Goal: Task Accomplishment & Management: Use online tool/utility

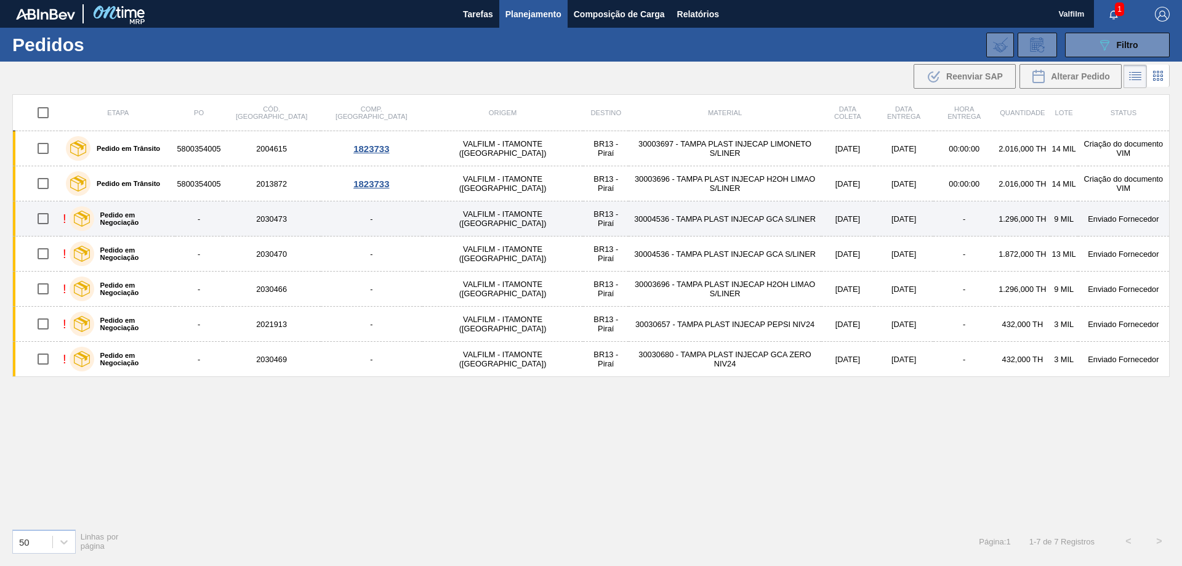
click at [934, 222] on td "-" at bounding box center [965, 218] width 62 height 35
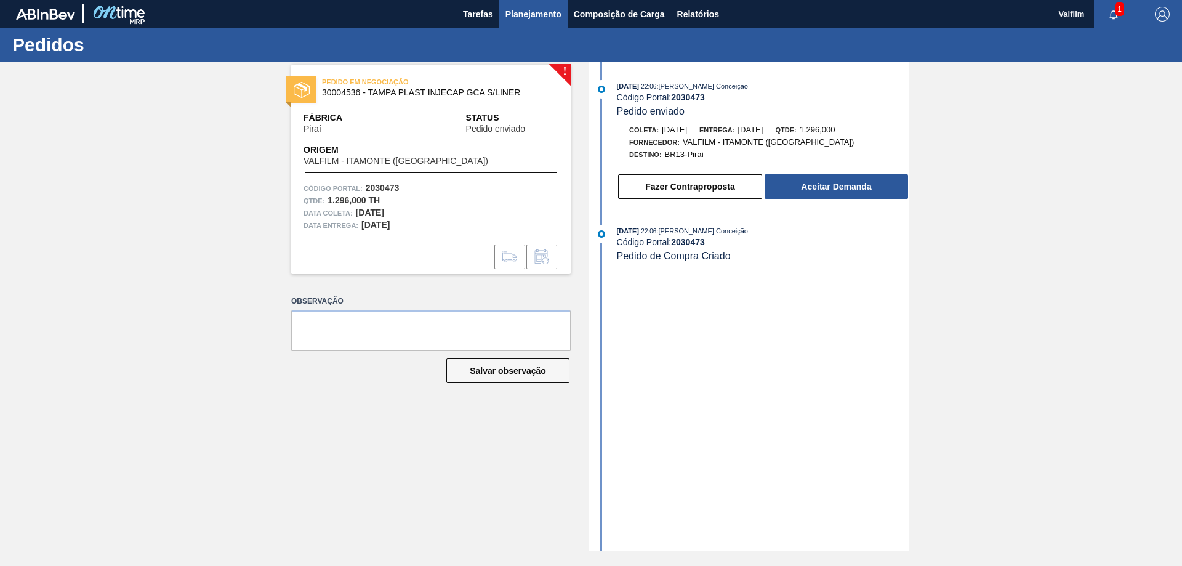
click at [514, 16] on span "Planejamento" at bounding box center [534, 14] width 56 height 15
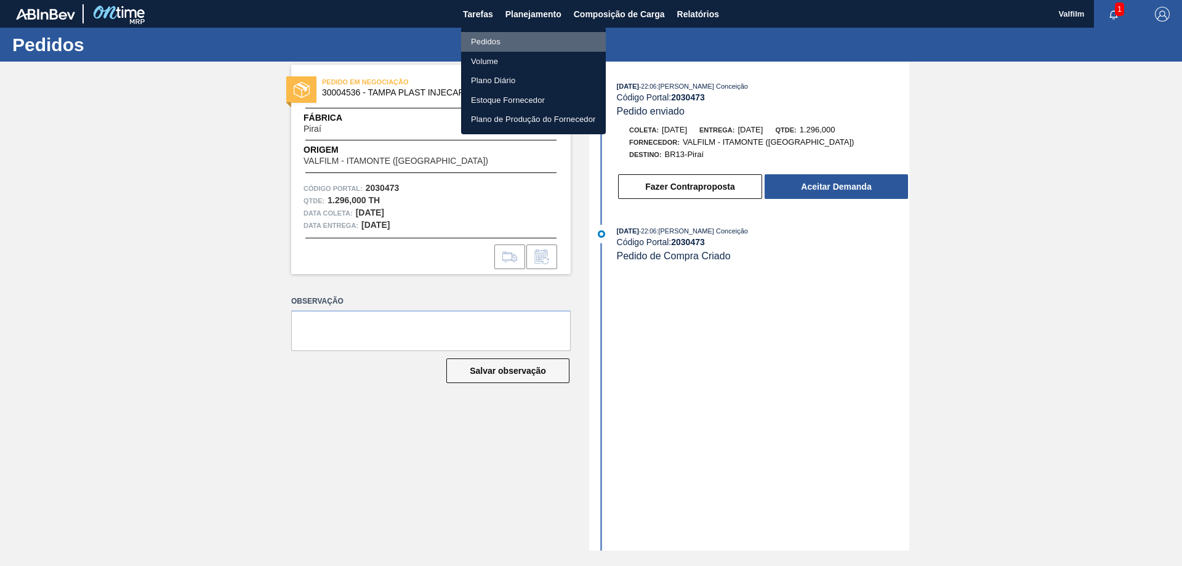
click at [512, 37] on li "Pedidos" at bounding box center [533, 42] width 145 height 20
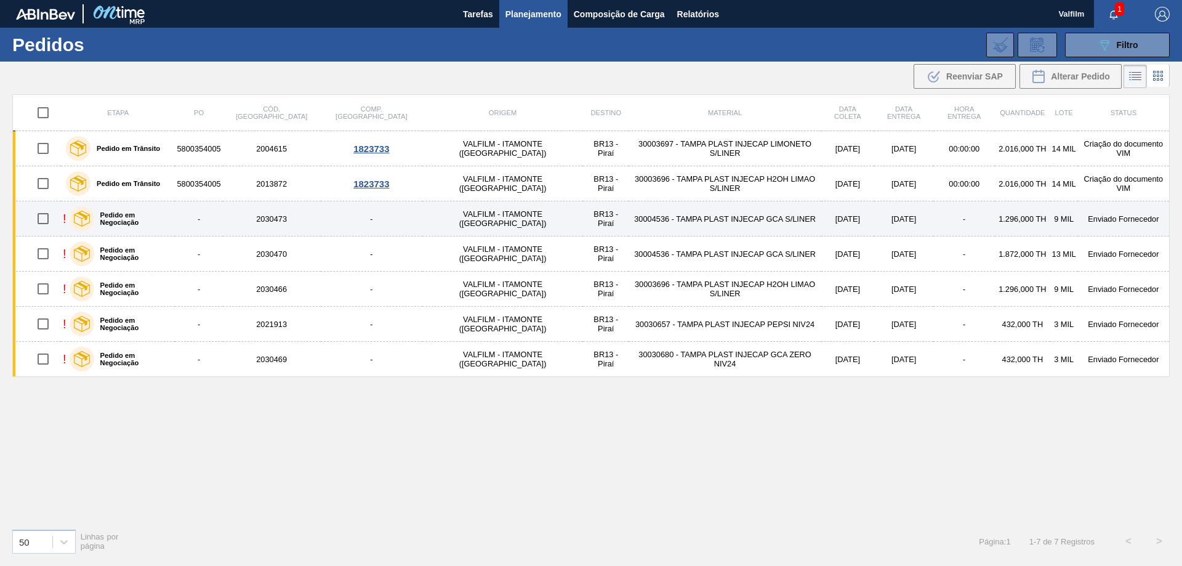
click at [352, 225] on td "-" at bounding box center [372, 218] width 102 height 35
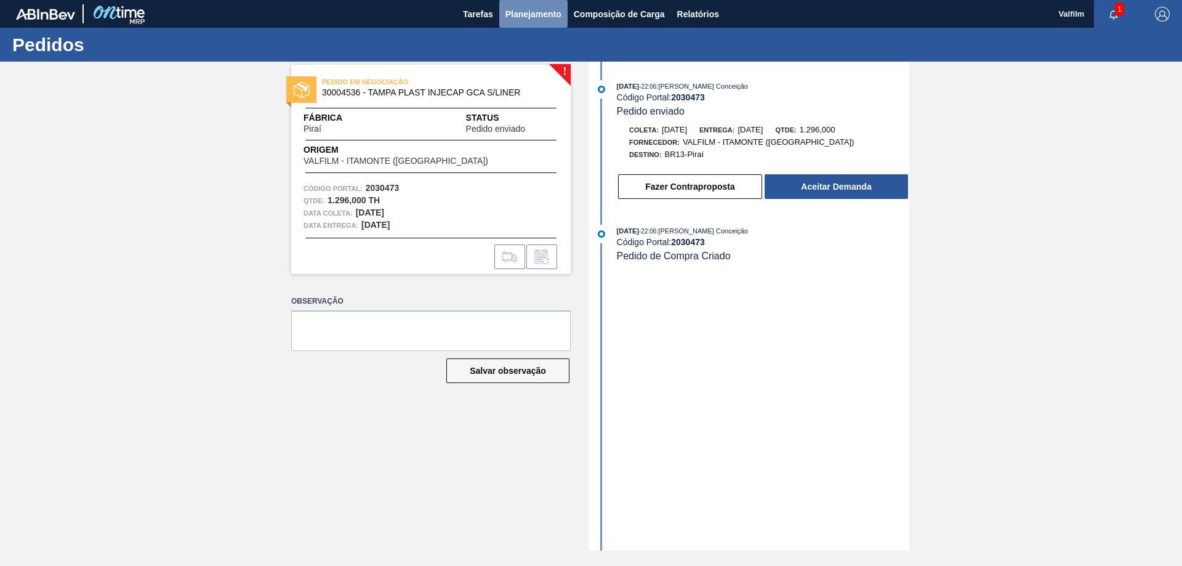
click at [533, 12] on span "Planejamento" at bounding box center [534, 14] width 56 height 15
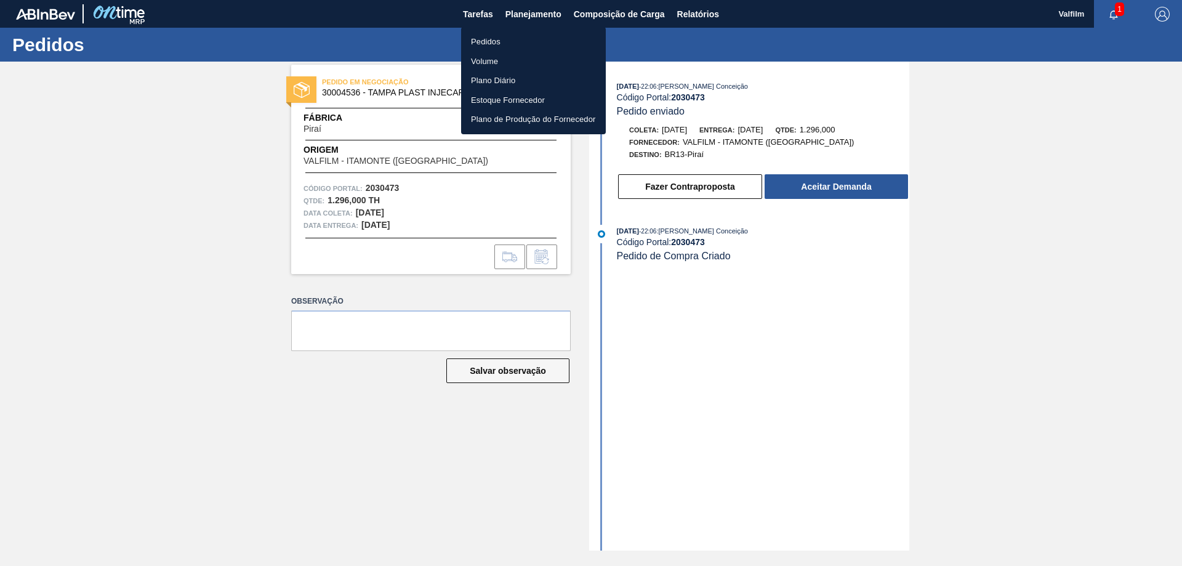
click at [491, 42] on li "Pedidos" at bounding box center [533, 42] width 145 height 20
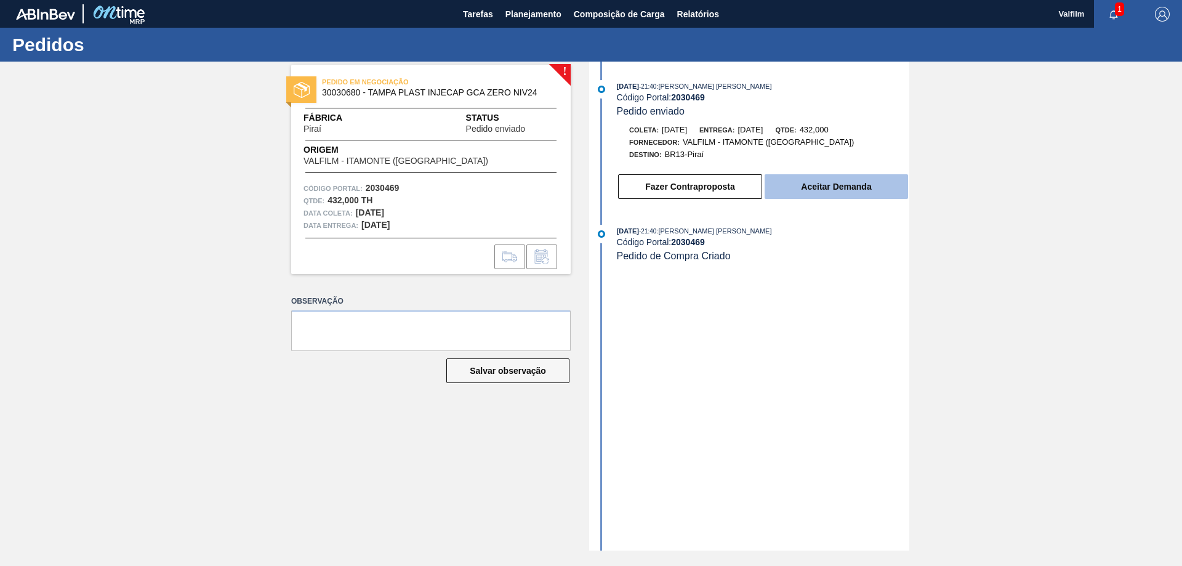
click at [832, 187] on button "Aceitar Demanda" at bounding box center [836, 186] width 143 height 25
click at [857, 186] on button "Aceitar Demanda" at bounding box center [836, 186] width 143 height 25
click at [808, 189] on button "Aceitar Demanda" at bounding box center [836, 186] width 143 height 25
click at [828, 181] on button "Aceitar Demanda" at bounding box center [836, 186] width 143 height 25
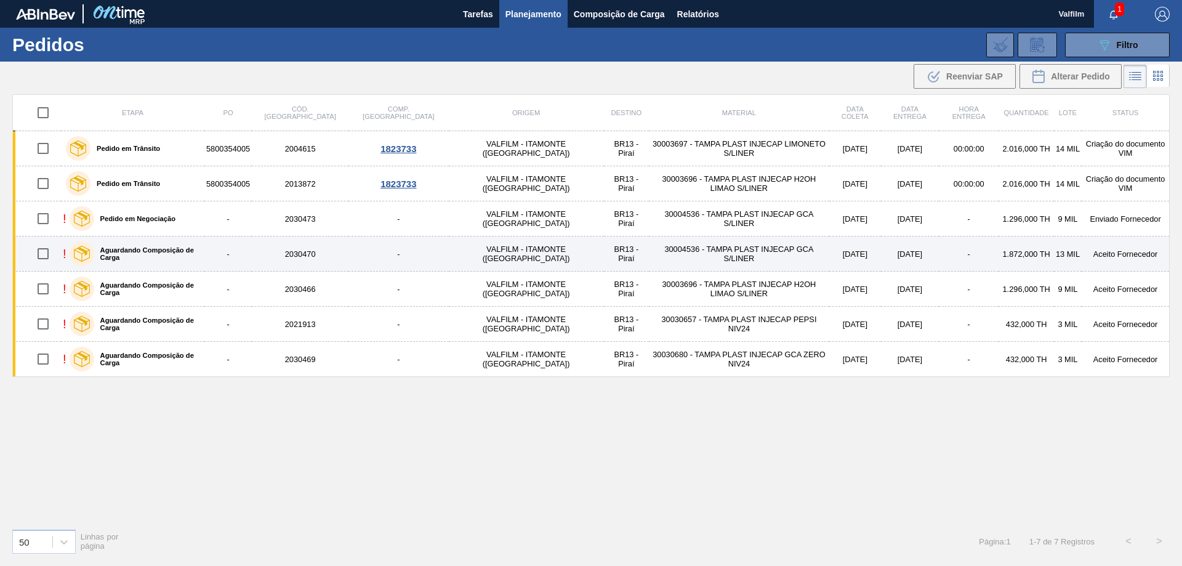
click at [1113, 251] on td "Aceito Fornecedor" at bounding box center [1125, 253] width 87 height 35
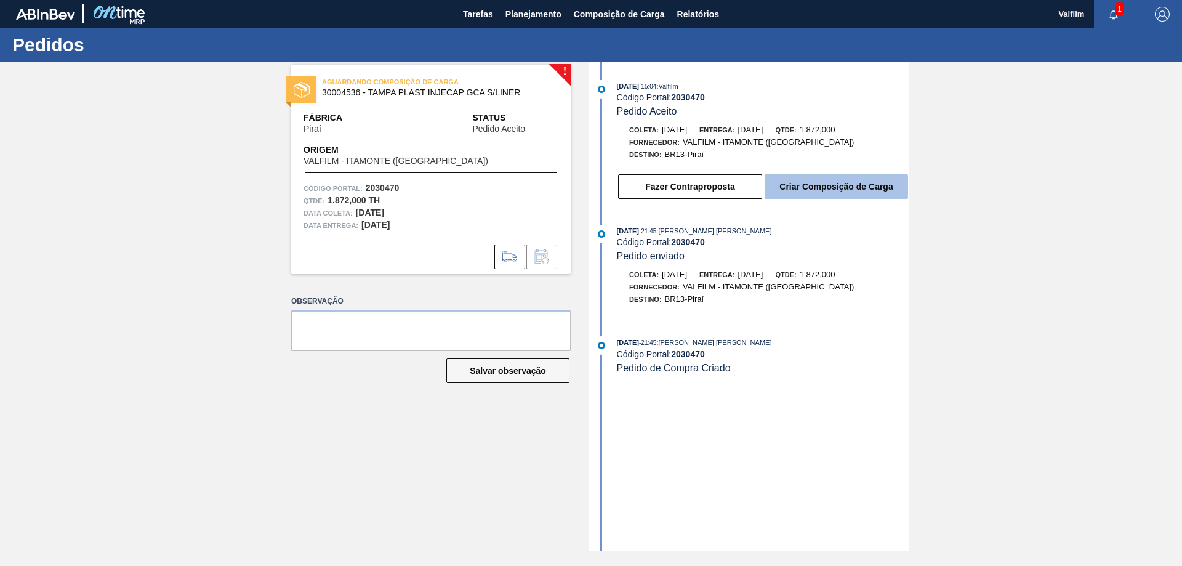
click at [873, 190] on button "Criar Composição de Carga" at bounding box center [836, 186] width 143 height 25
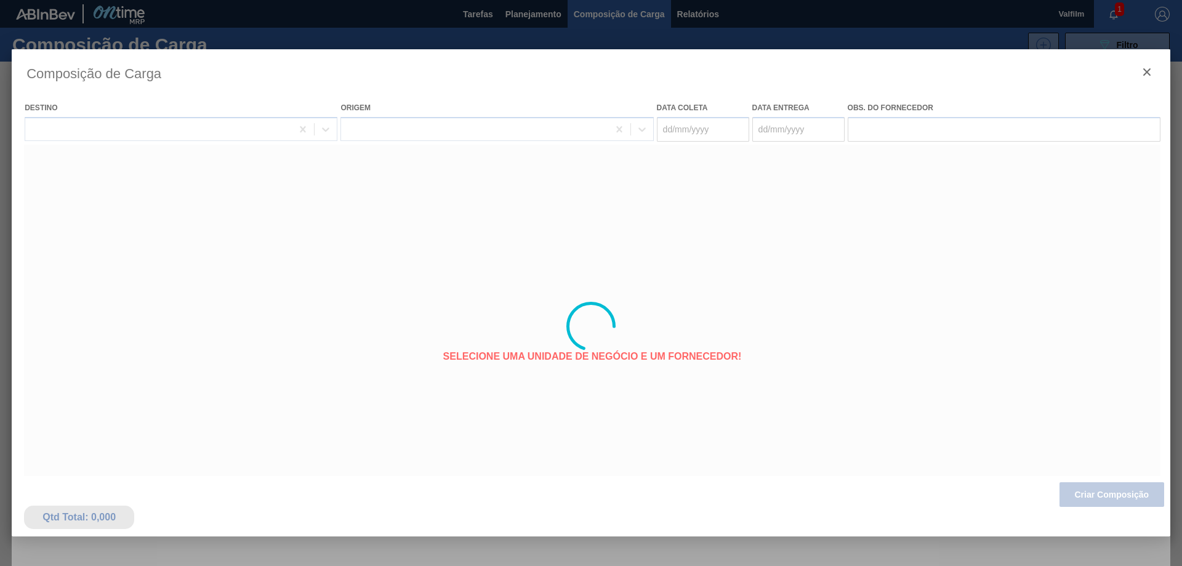
type coleta "[DATE]"
type entrega "[DATE]"
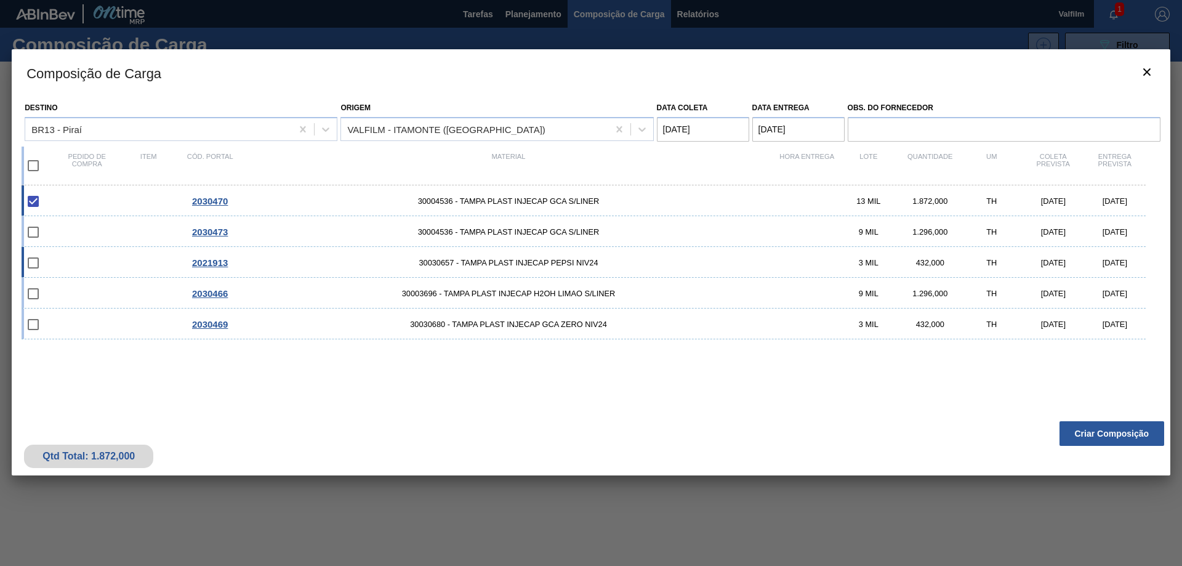
click at [1110, 265] on div "[DATE]" at bounding box center [1115, 262] width 62 height 9
checkbox input "true"
click at [1116, 291] on div "[DATE]" at bounding box center [1115, 293] width 62 height 9
checkbox input "true"
click at [1123, 329] on div "2030469 30030680 - TAMPA PLAST INJECAP GCA ZERO NIV24 3 MIL 432,000 TH 23/10/20…" at bounding box center [584, 324] width 1124 height 31
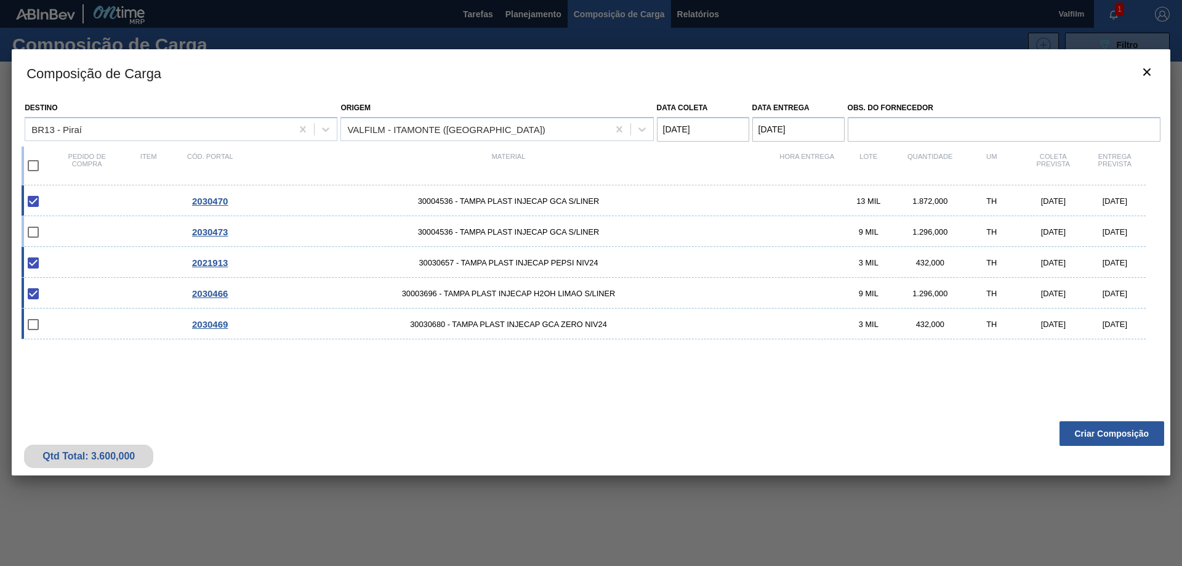
checkbox input "true"
click at [1102, 435] on button "Criar Composição" at bounding box center [1112, 433] width 105 height 25
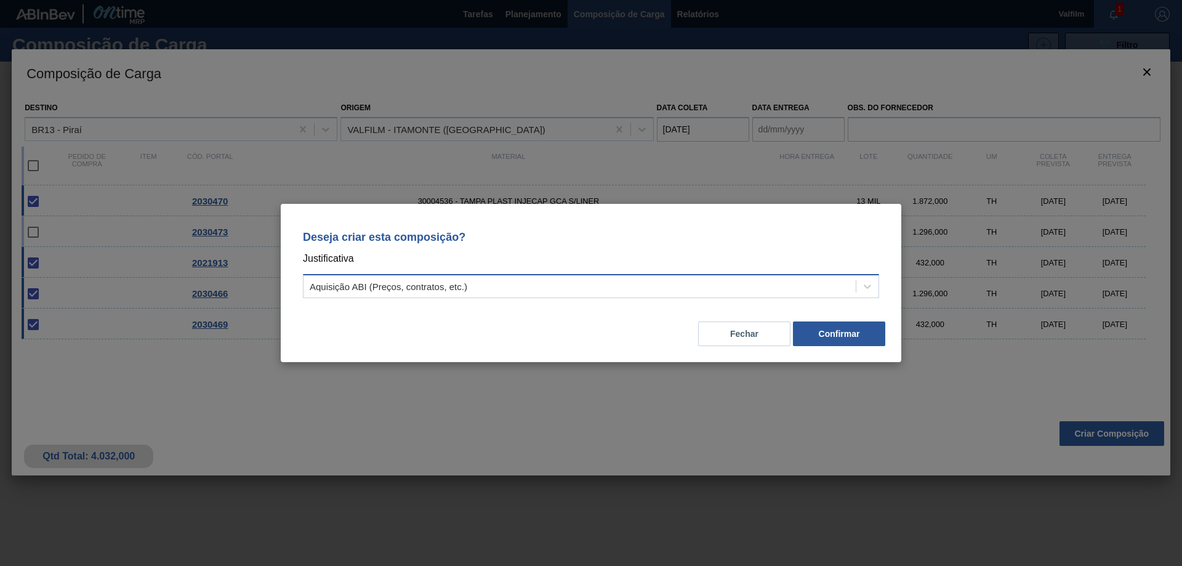
click at [542, 285] on div "Aquisição ABI (Preços, contratos, etc.)" at bounding box center [580, 287] width 552 height 18
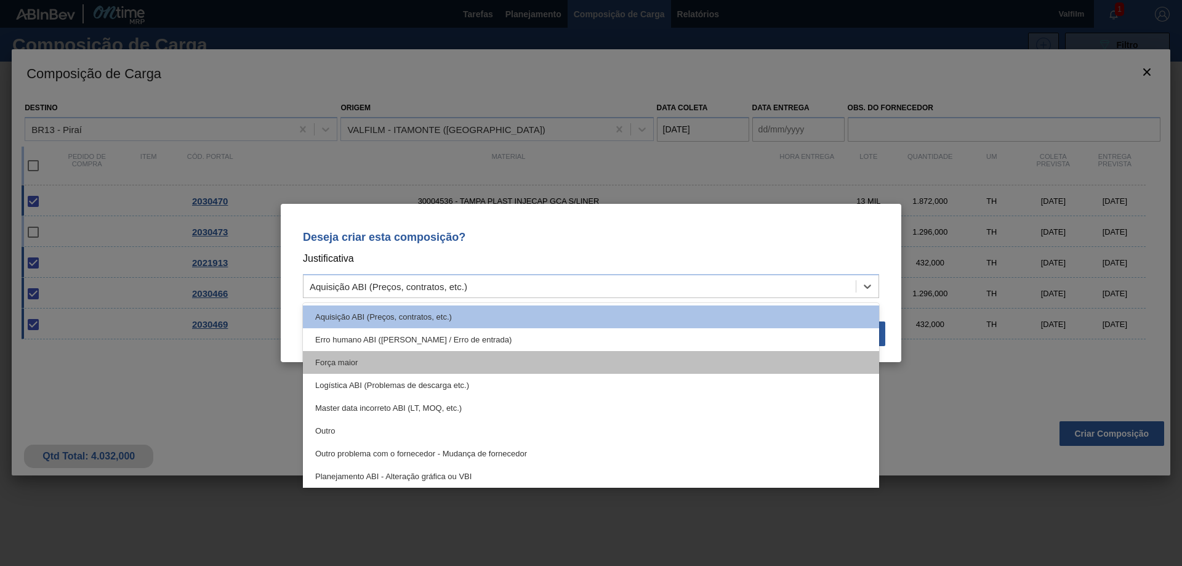
scroll to position [230, 0]
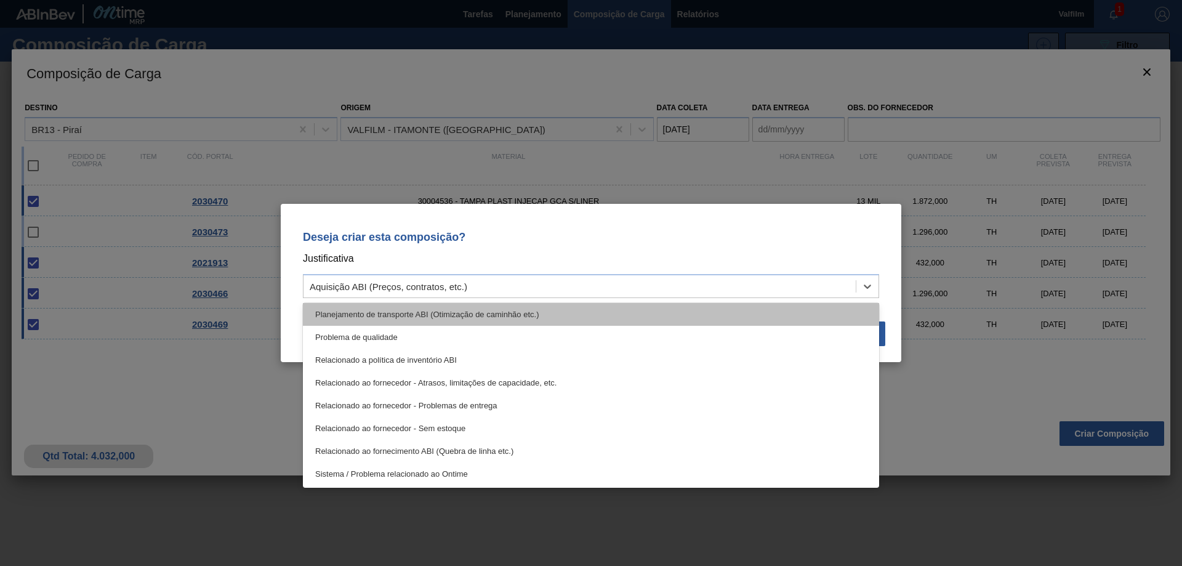
click at [521, 309] on div "Planejamento de transporte ABI (Otimização de caminhão etc.)" at bounding box center [591, 314] width 576 height 23
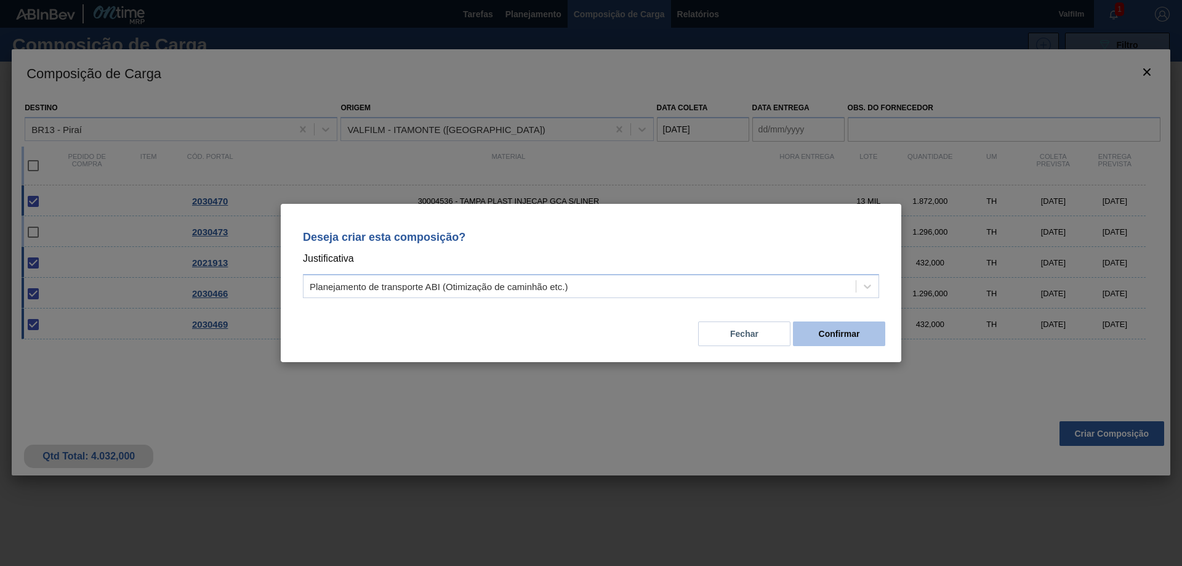
click at [829, 334] on button "Confirmar" at bounding box center [839, 333] width 92 height 25
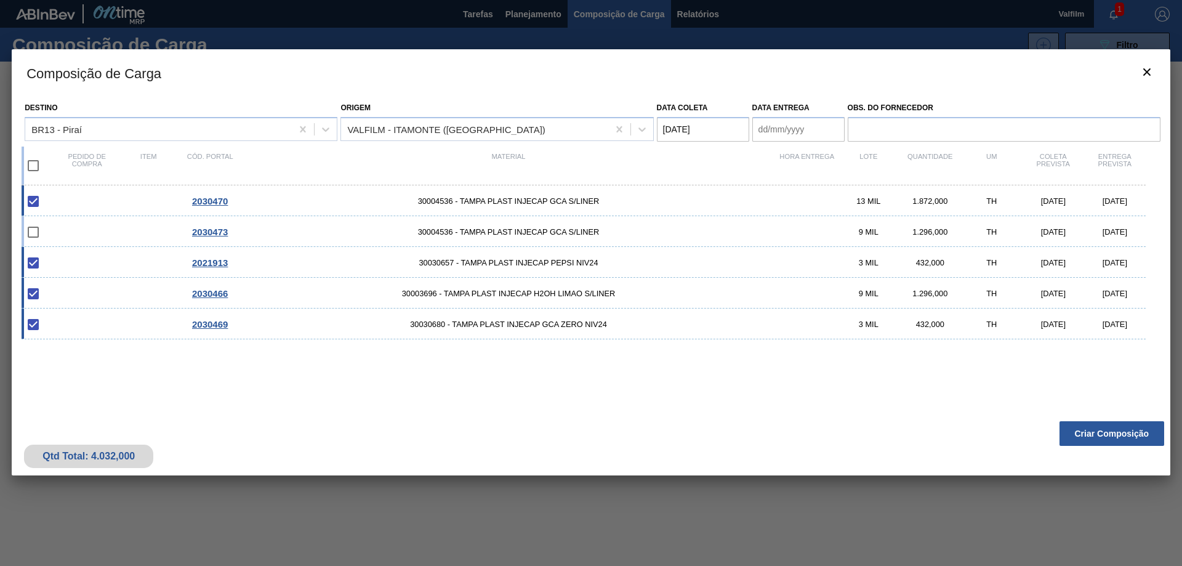
click at [810, 129] on entrega "Data entrega" at bounding box center [799, 129] width 92 height 25
click at [823, 119] on entrega "Data entrega" at bounding box center [799, 129] width 92 height 25
click at [888, 161] on button "Next Month" at bounding box center [890, 159] width 9 height 9
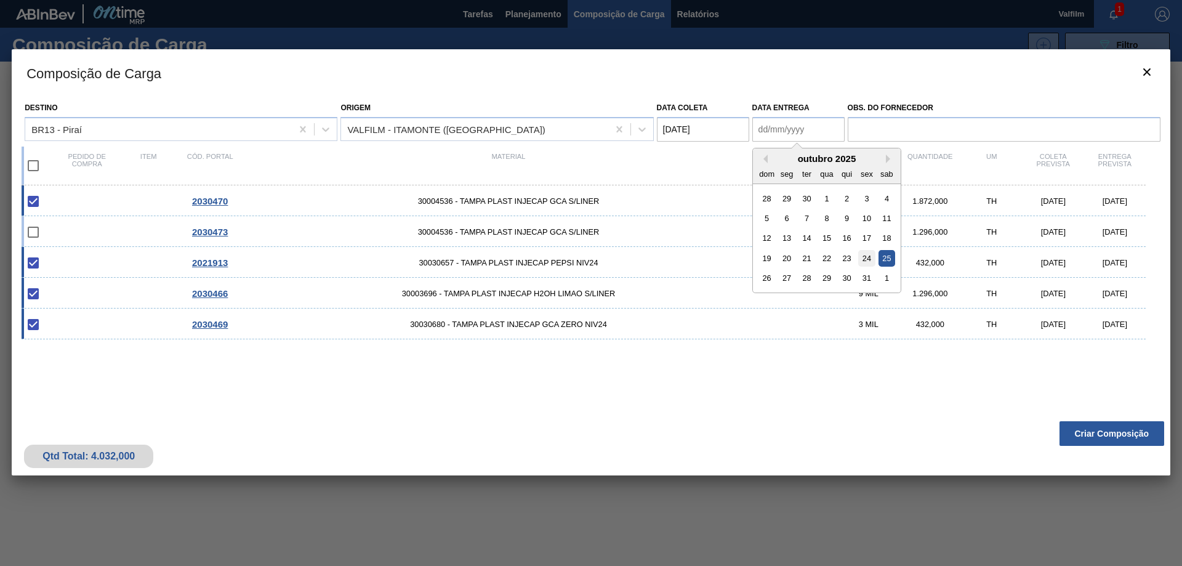
click at [866, 258] on div "24" at bounding box center [866, 258] width 17 height 17
type entrega "[DATE]"
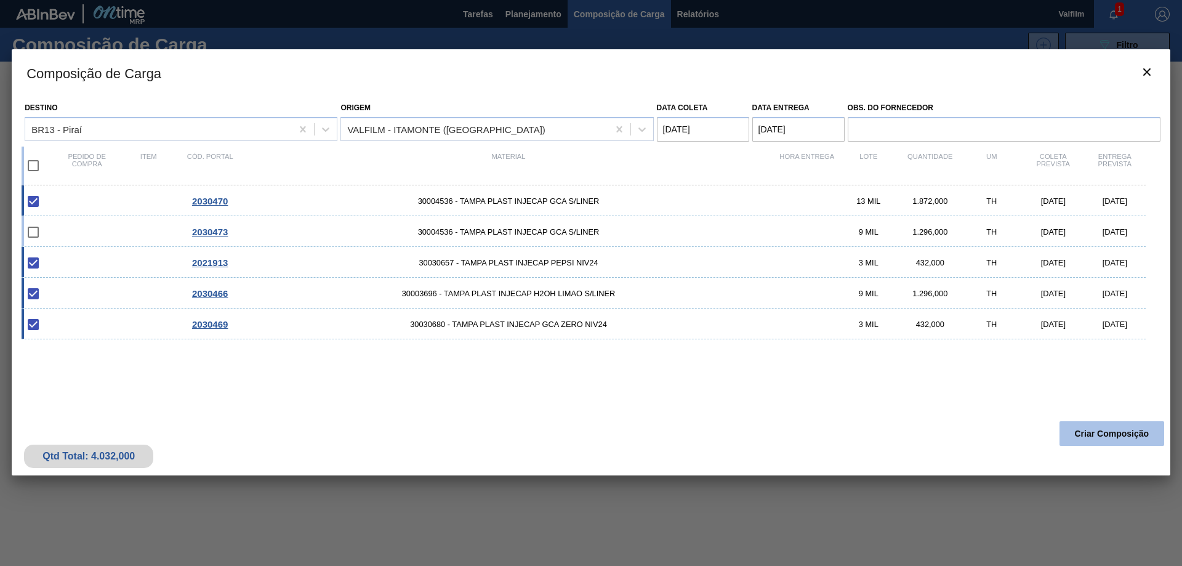
click at [1112, 435] on button "Criar Composição" at bounding box center [1112, 433] width 105 height 25
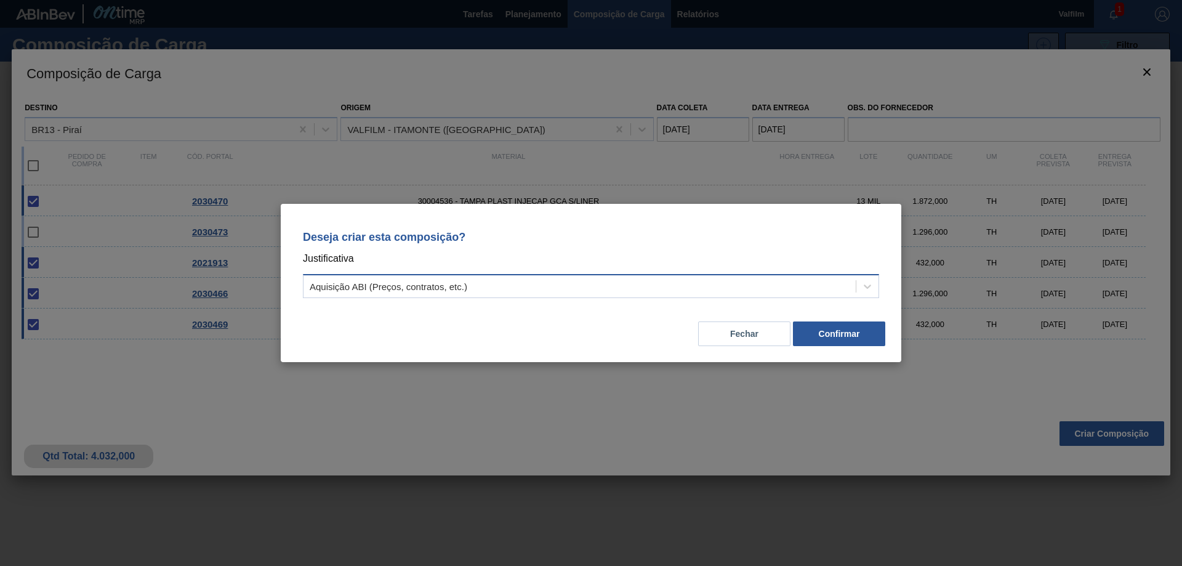
click at [652, 281] on div "Aquisição ABI (Preços, contratos, etc.)" at bounding box center [580, 287] width 552 height 18
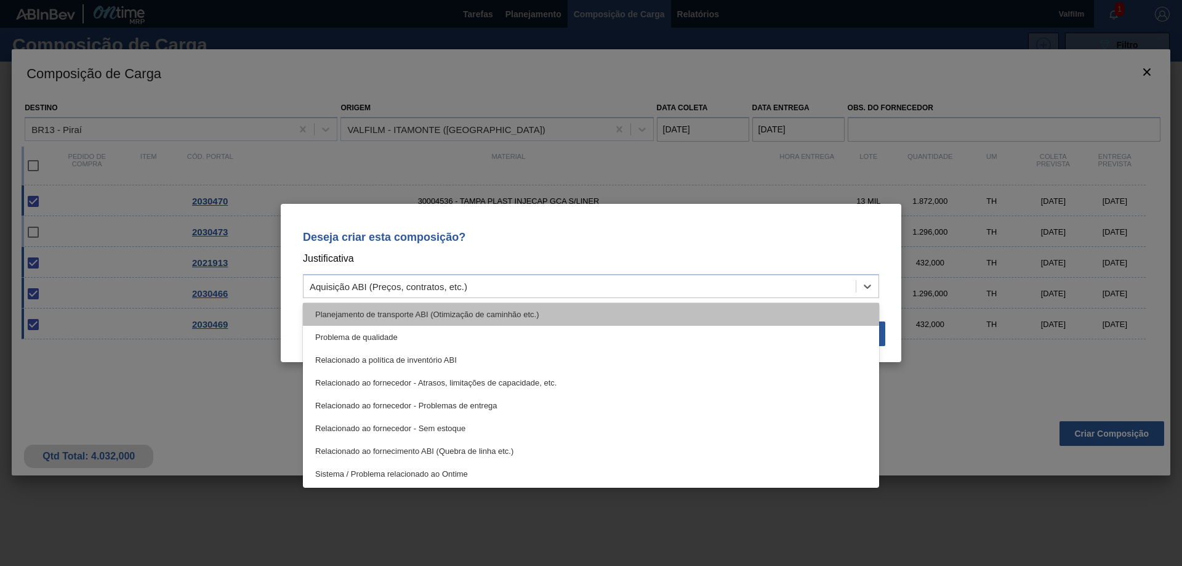
click at [536, 310] on div "Planejamento de transporte ABI (Otimização de caminhão etc.)" at bounding box center [591, 314] width 576 height 23
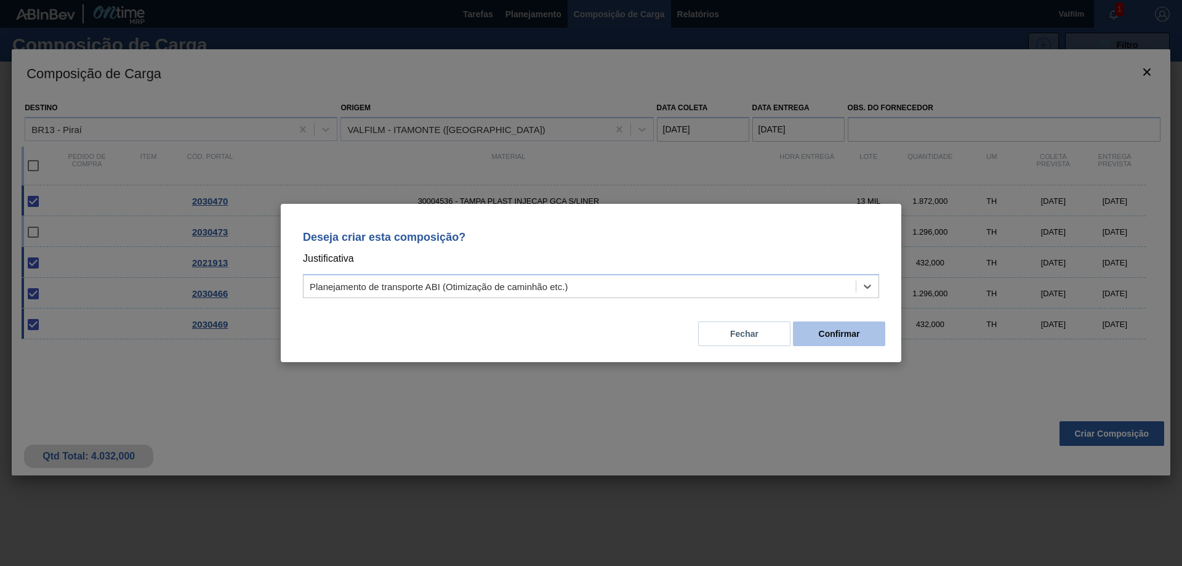
click at [839, 336] on button "Confirmar" at bounding box center [839, 333] width 92 height 25
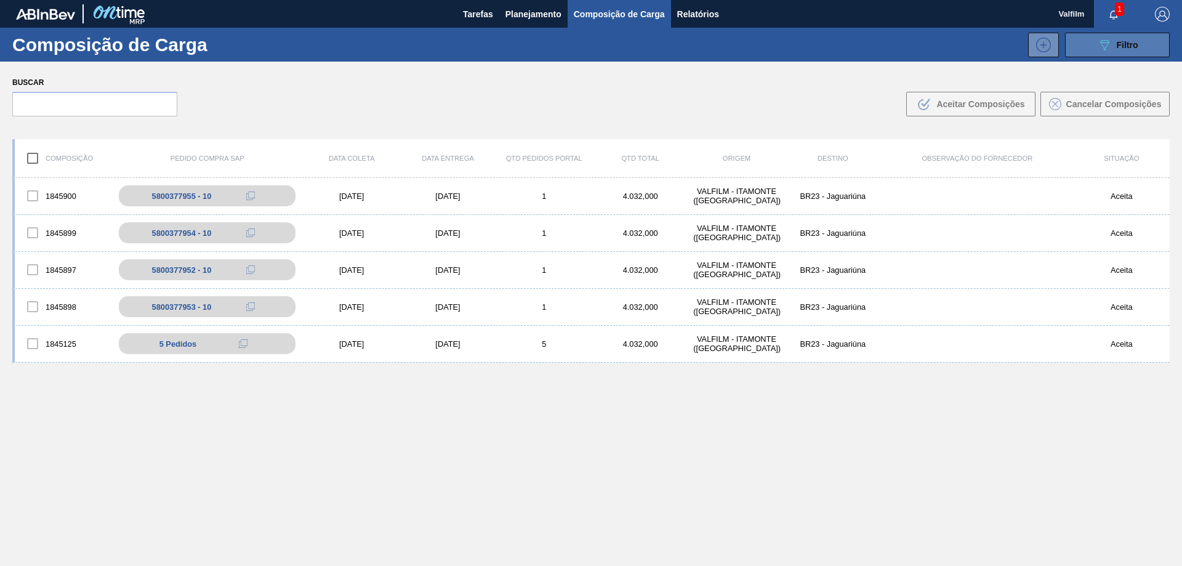
click at [1103, 40] on icon at bounding box center [1104, 45] width 9 height 10
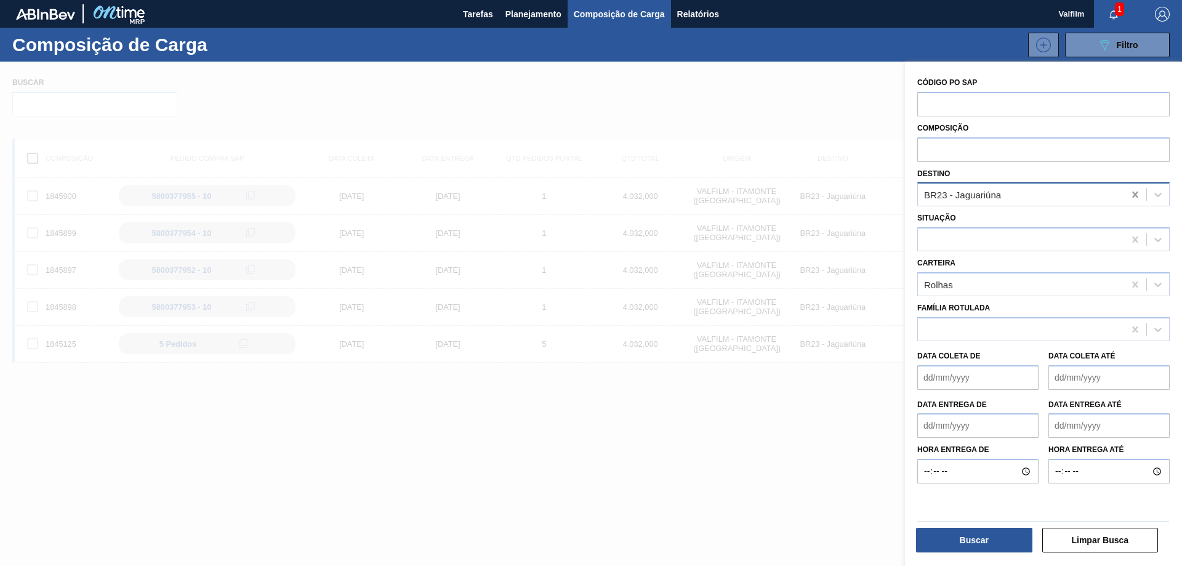
click at [1130, 189] on icon at bounding box center [1135, 194] width 12 height 12
click at [1136, 195] on icon at bounding box center [1135, 194] width 12 height 12
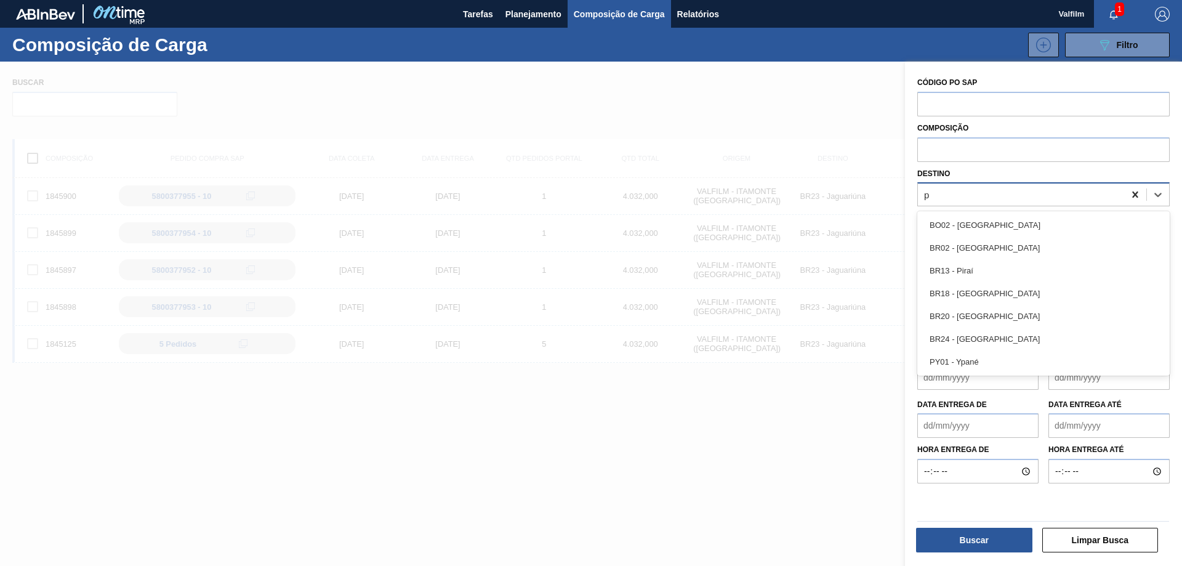
type input "pi"
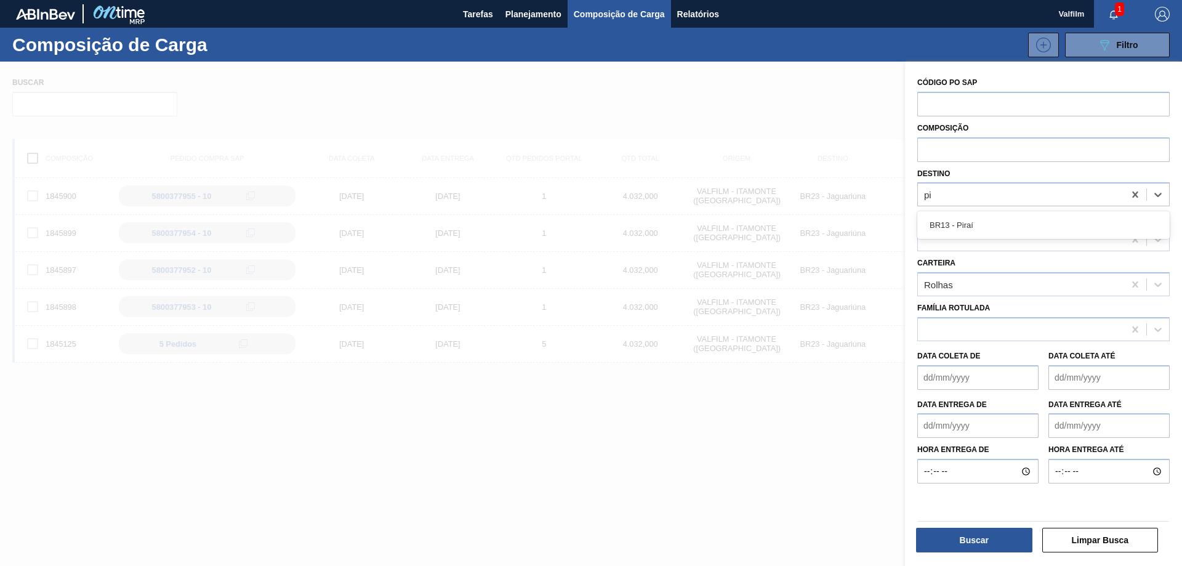
click at [1053, 218] on div "BR13 - Piraí" at bounding box center [1044, 225] width 252 height 23
click at [1006, 531] on button "Buscar" at bounding box center [974, 540] width 116 height 25
